Goal: Task Accomplishment & Management: Manage account settings

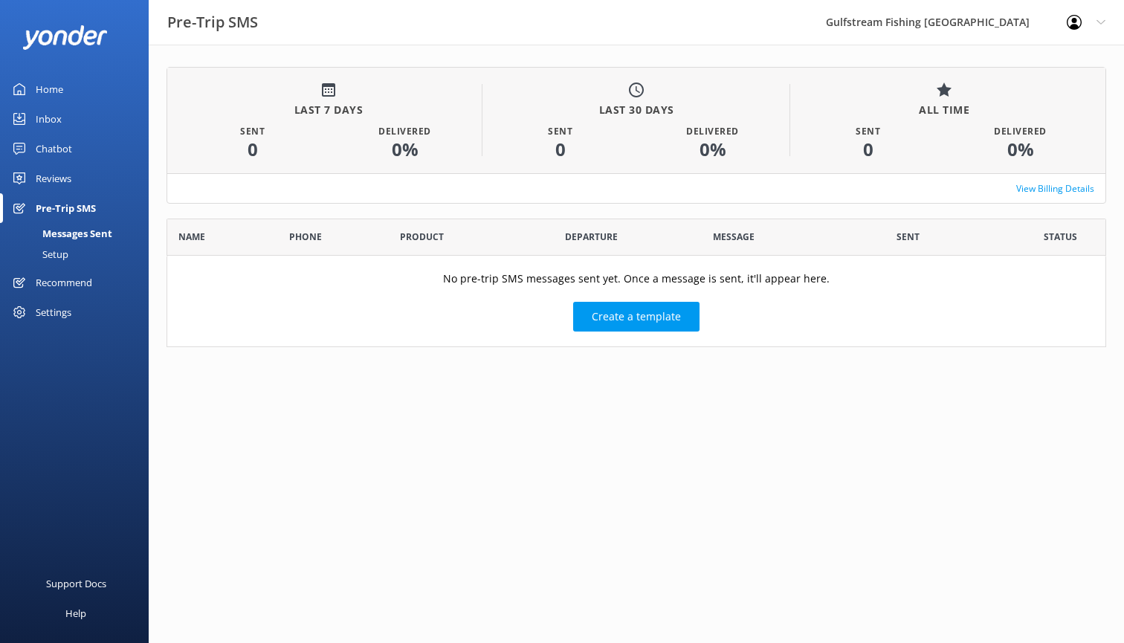
scroll to position [129, 940]
click at [89, 210] on div "Pre-Trip SMS" at bounding box center [66, 208] width 60 height 30
click at [56, 252] on div "Setup" at bounding box center [38, 254] width 59 height 21
